Goal: Check status: Check status

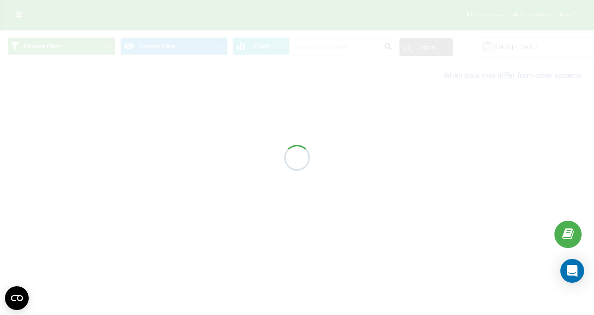
click at [493, 46] on div at bounding box center [297, 157] width 594 height 315
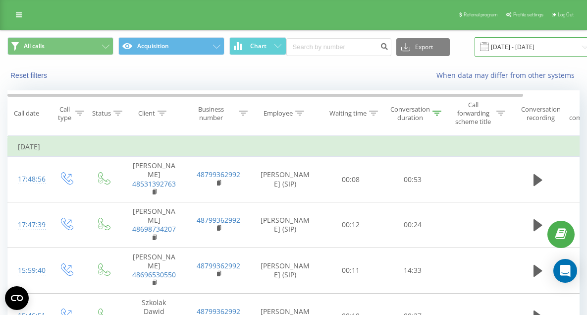
click at [502, 49] on input "[DATE] - [DATE]" at bounding box center [535, 46] width 120 height 19
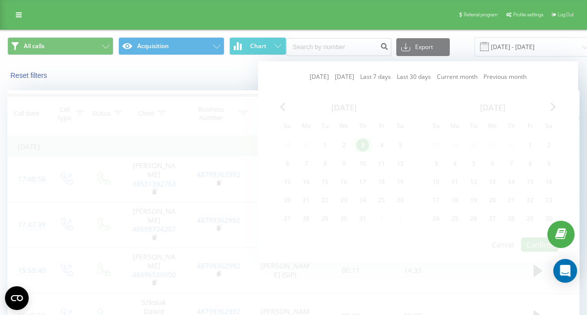
click at [312, 75] on link "[DATE]" at bounding box center [319, 76] width 19 height 9
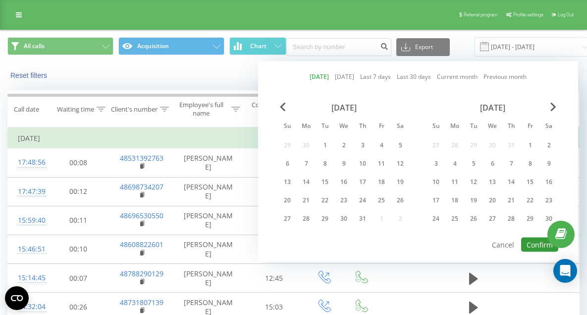
click at [539, 248] on button "Confirm" at bounding box center [539, 244] width 37 height 14
type input "[DATE] - [DATE]"
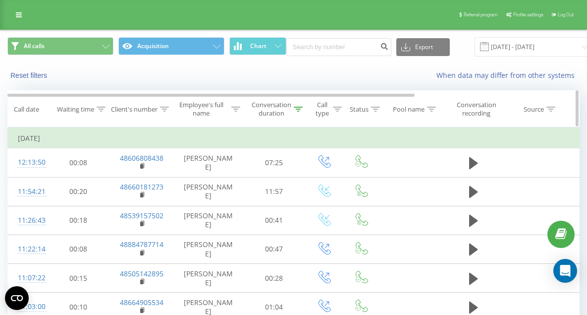
click at [274, 117] on div "Conversation duration" at bounding box center [272, 109] width 40 height 17
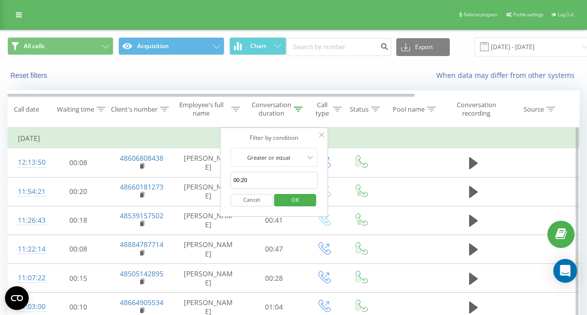
click at [301, 205] on span "OK" at bounding box center [295, 199] width 28 height 15
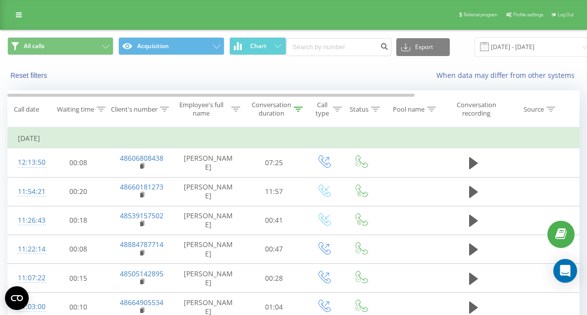
scroll to position [419, 0]
